Goal: Task Accomplishment & Management: Use online tool/utility

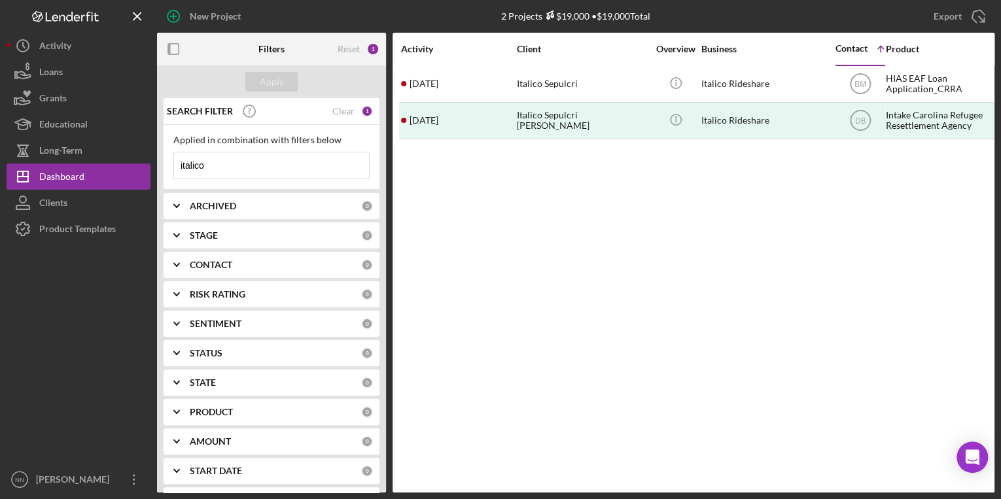
drag, startPoint x: 254, startPoint y: 172, endPoint x: 168, endPoint y: 167, distance: 86.5
click at [168, 167] on div "Applied in combination with filters below italico Icon/Menu Close" at bounding box center [272, 157] width 216 height 65
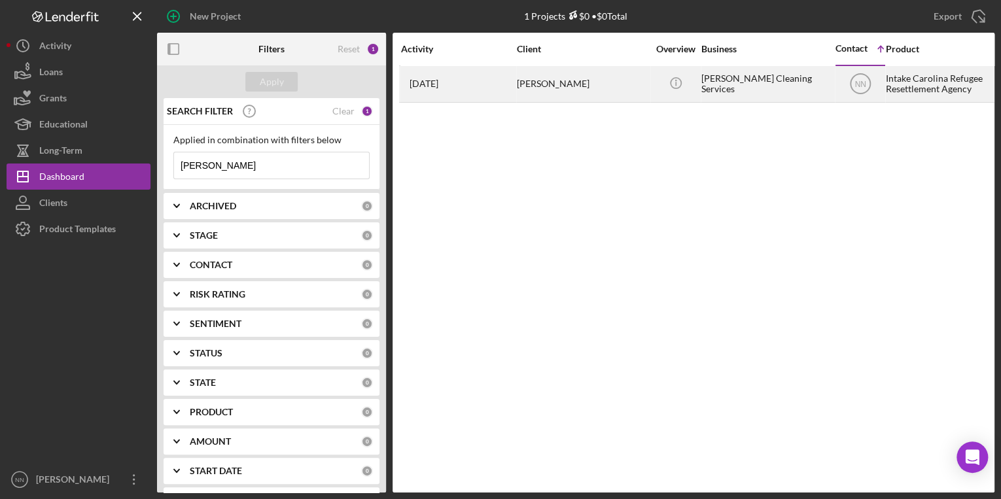
type input "[PERSON_NAME]"
click at [529, 86] on div "[PERSON_NAME]" at bounding box center [582, 84] width 131 height 35
